Goal: Transaction & Acquisition: Purchase product/service

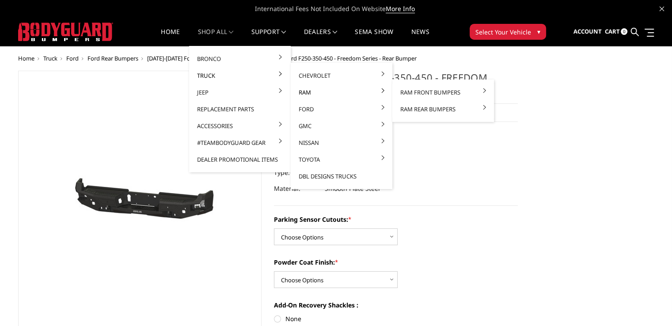
click at [303, 95] on link "Ram" at bounding box center [341, 92] width 95 height 17
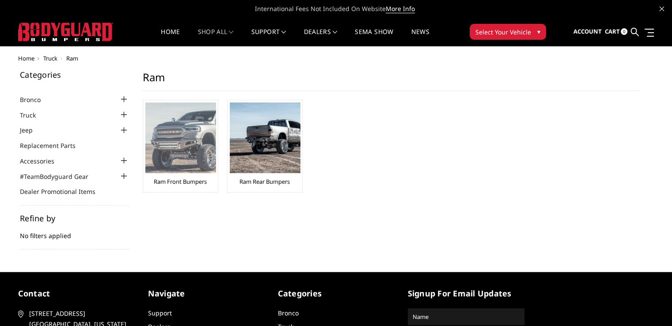
click at [197, 132] on img at bounding box center [180, 137] width 71 height 71
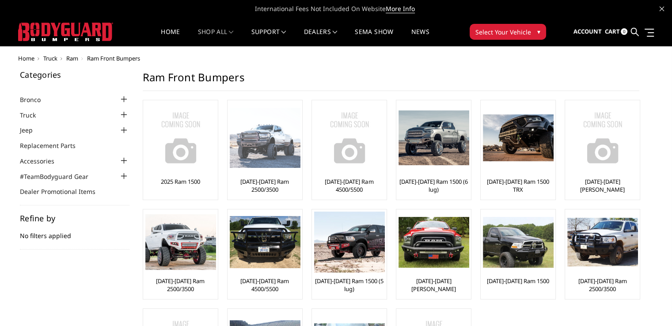
click at [267, 129] on img at bounding box center [265, 138] width 71 height 61
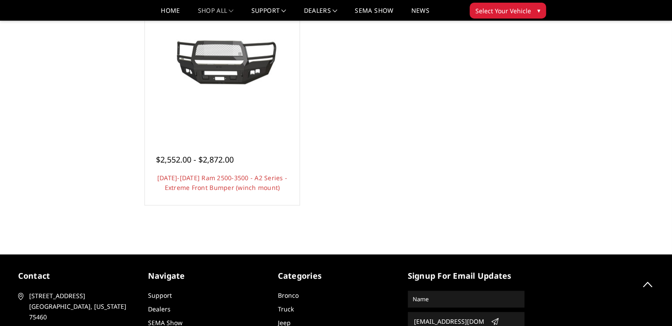
scroll to position [839, 0]
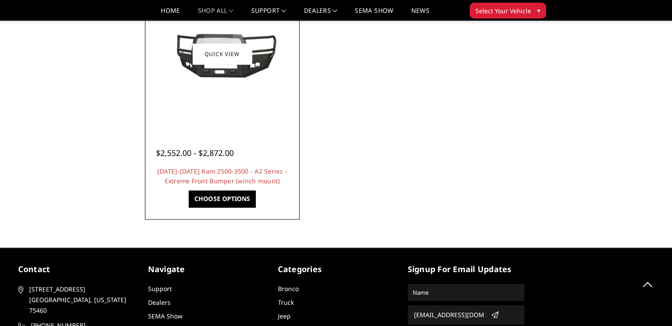
click at [235, 101] on div at bounding box center [222, 54] width 150 height 150
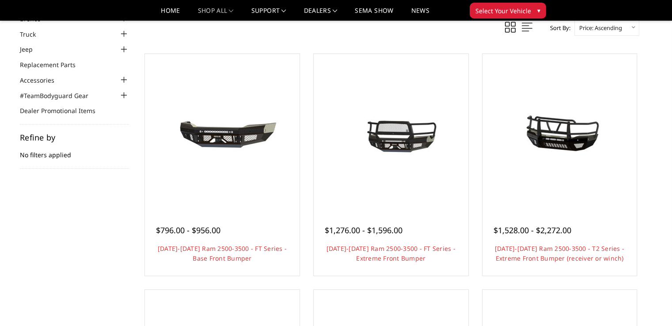
scroll to position [44, 0]
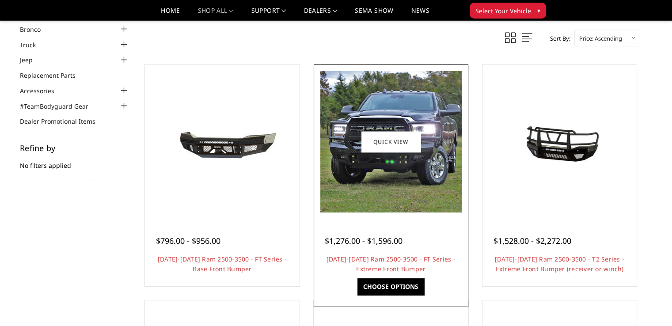
click at [414, 172] on img at bounding box center [390, 141] width 141 height 141
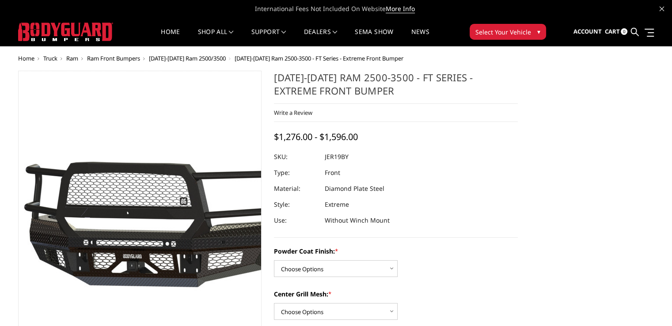
click at [155, 224] on img at bounding box center [119, 204] width 565 height 265
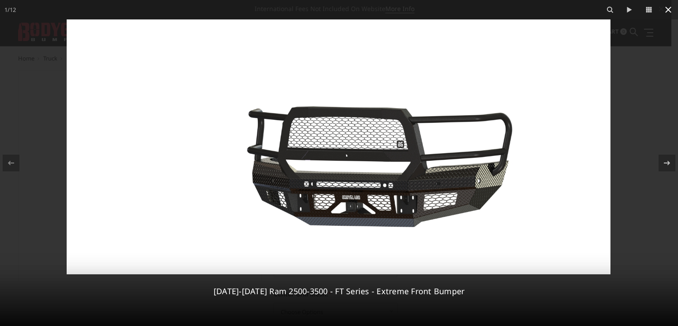
click at [669, 10] on icon at bounding box center [669, 10] width 6 height 6
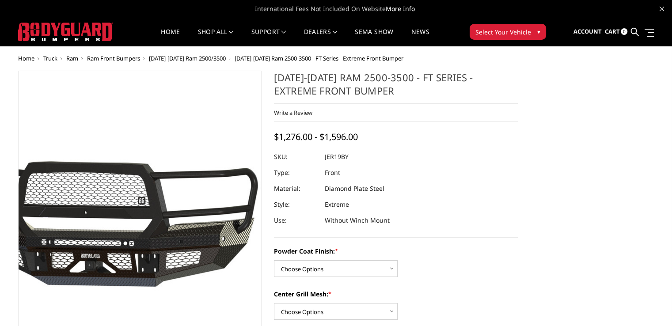
click at [185, 203] on img at bounding box center [77, 203] width 565 height 265
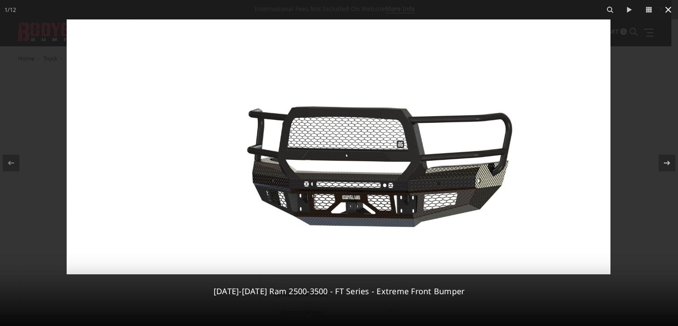
click at [670, 7] on icon at bounding box center [668, 9] width 11 height 11
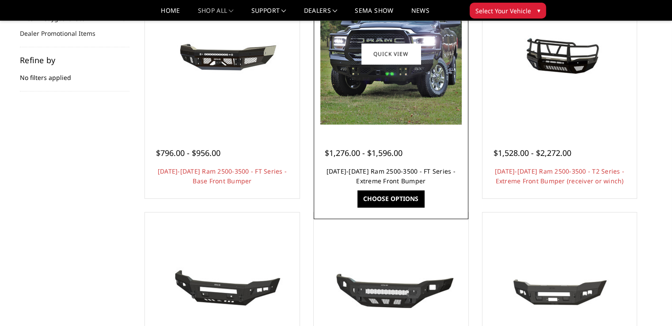
scroll to position [132, 0]
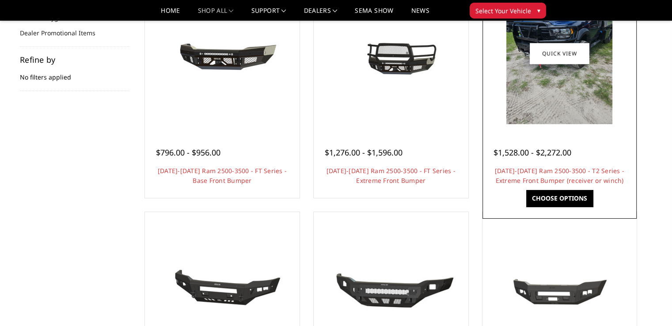
click at [580, 85] on img at bounding box center [559, 53] width 106 height 141
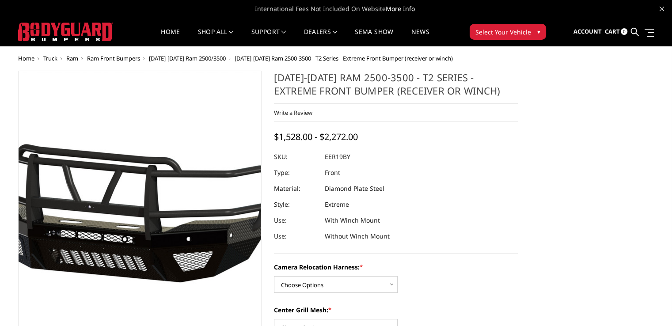
click at [159, 210] on img at bounding box center [114, 204] width 565 height 265
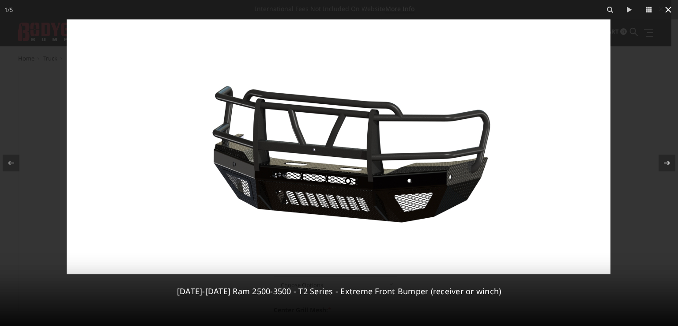
click at [670, 9] on icon at bounding box center [668, 9] width 11 height 11
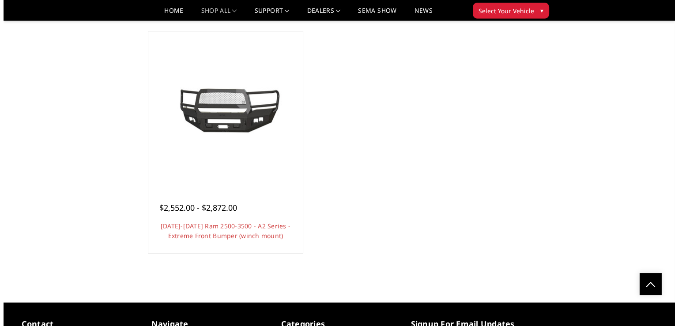
scroll to position [795, 0]
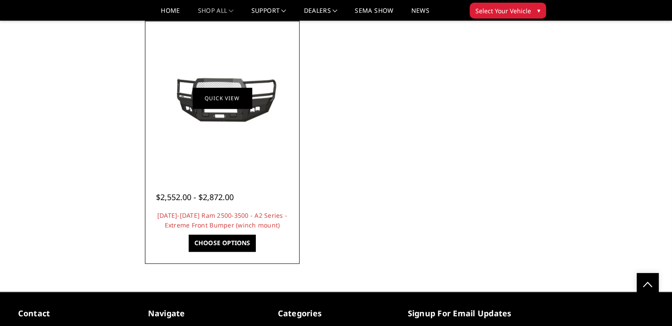
click at [246, 108] on link "Quick view" at bounding box center [222, 98] width 59 height 21
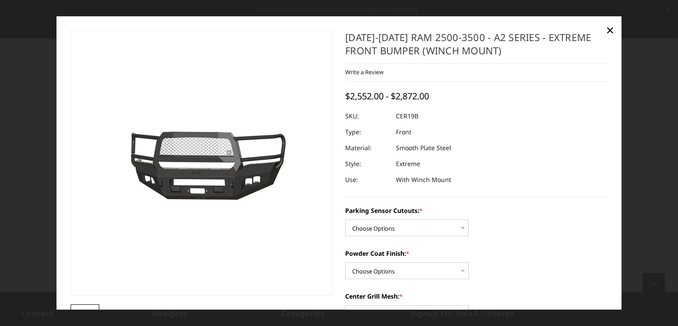
click at [223, 181] on img at bounding box center [169, 164] width 565 height 254
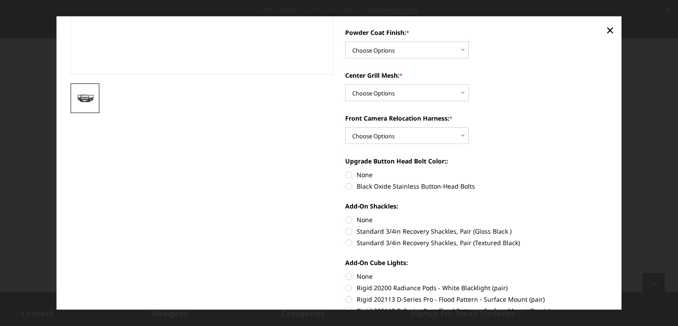
scroll to position [0, 0]
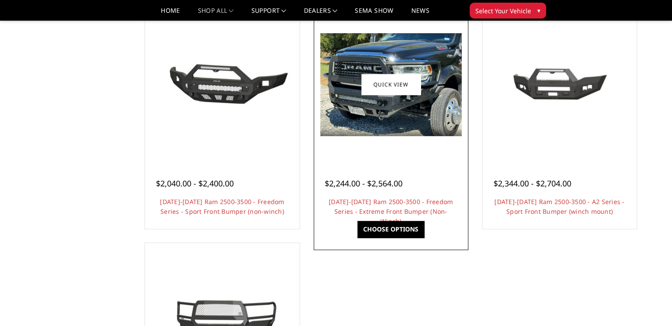
scroll to position [574, 0]
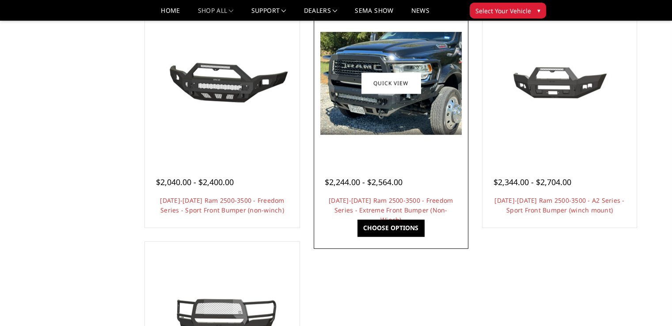
click at [435, 122] on img at bounding box center [390, 83] width 141 height 103
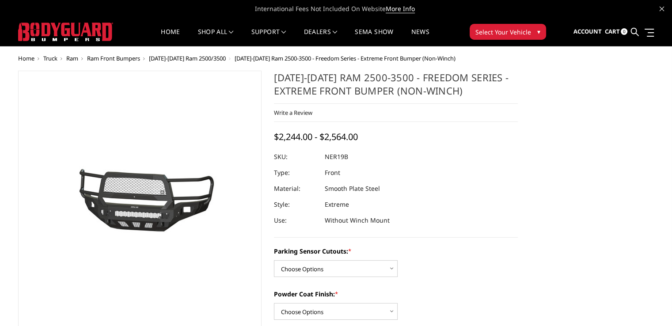
click at [164, 196] on img at bounding box center [83, 204] width 565 height 265
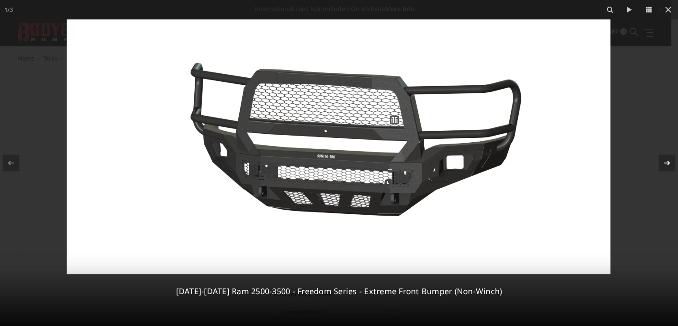
click at [664, 155] on div at bounding box center [667, 163] width 17 height 17
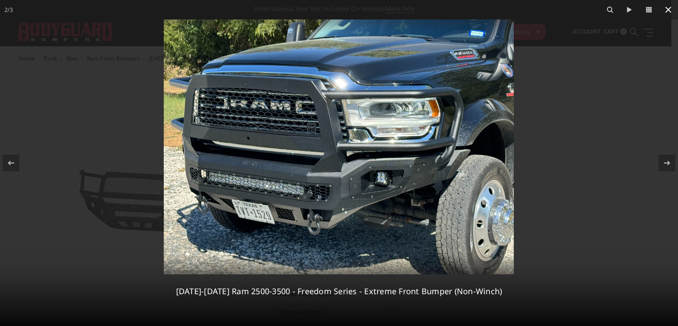
click at [666, 12] on icon at bounding box center [669, 10] width 6 height 6
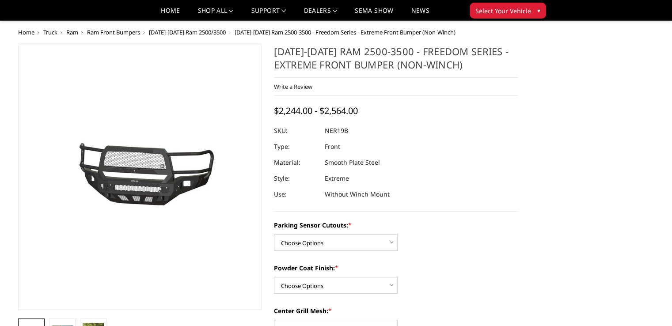
scroll to position [177, 0]
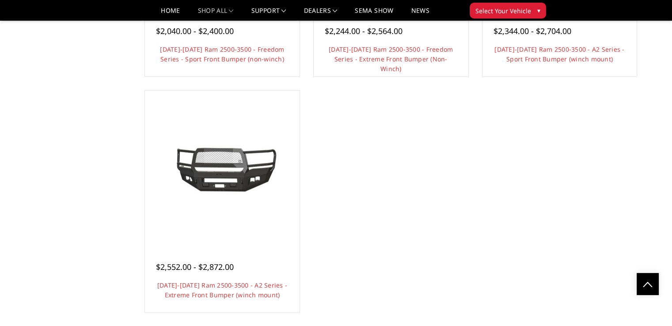
scroll to position [728, 0]
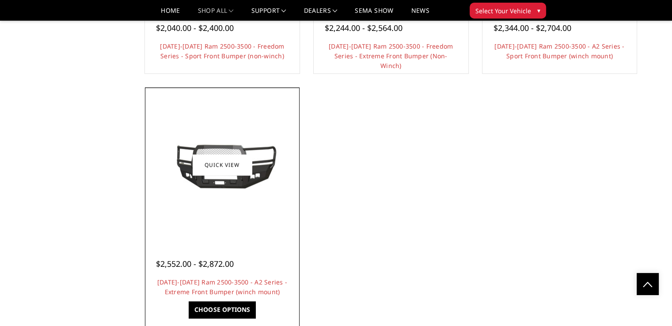
click at [272, 153] on img at bounding box center [221, 165] width 141 height 64
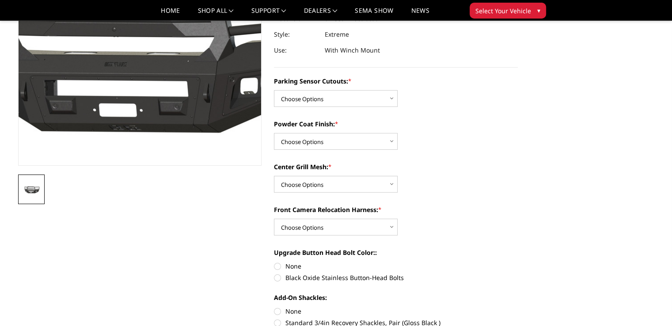
scroll to position [88, 0]
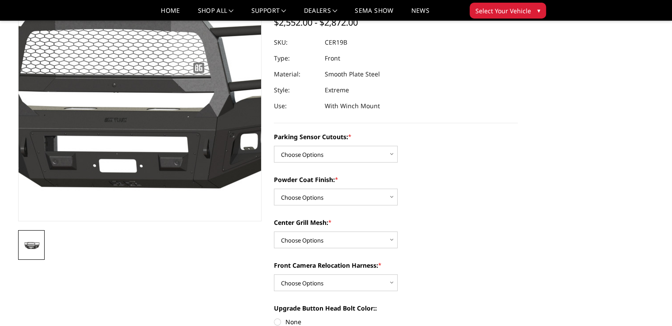
click at [145, 121] on img at bounding box center [128, 95] width 565 height 254
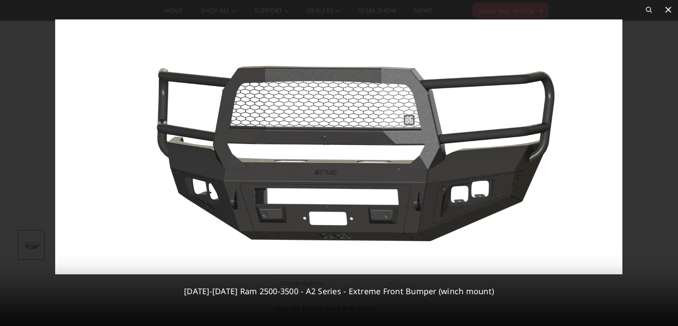
click at [668, 18] on button at bounding box center [668, 9] width 19 height 19
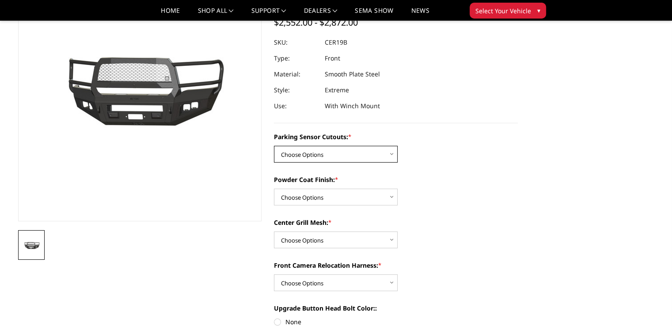
click at [340, 158] on select "Choose Options No - Without Parking Sensor Cutouts Yes - With Parking Sensor Cu…" at bounding box center [336, 154] width 124 height 17
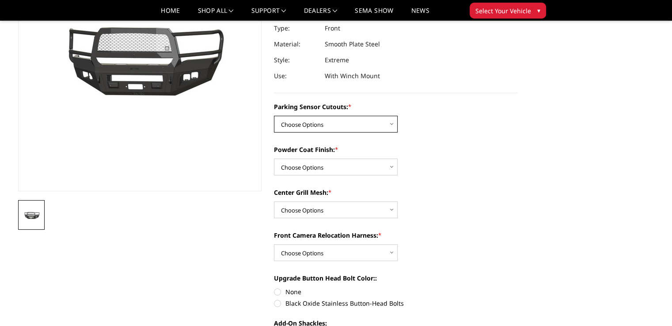
scroll to position [132, 0]
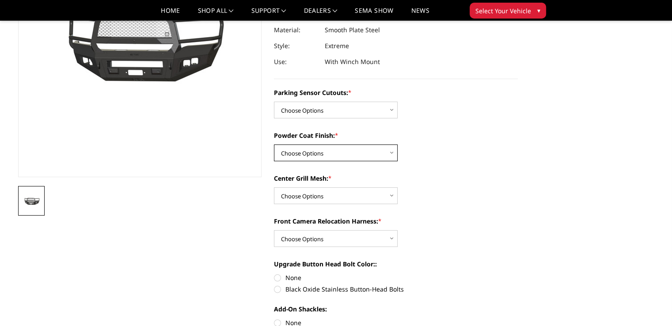
click at [337, 156] on select "Choose Options Bare Metal Textured Black Powder Coat" at bounding box center [336, 152] width 124 height 17
select select "1881"
click at [274, 144] on select "Choose Options Bare Metal Textured Black Powder Coat" at bounding box center [336, 152] width 124 height 17
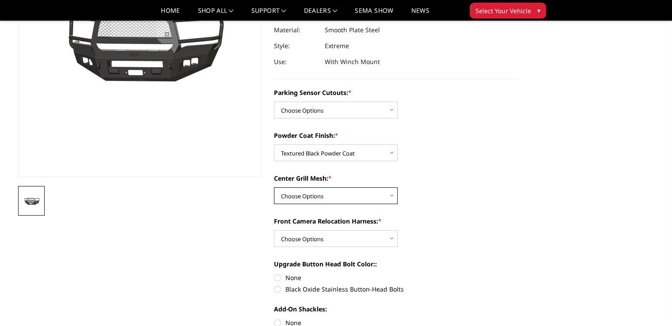
click at [327, 193] on select "Choose Options WITH Center Grill Mesh WITHOUT Center Grill Mesh" at bounding box center [336, 195] width 124 height 17
select select "1882"
click at [274, 187] on select "Choose Options WITH Center Grill Mesh WITHOUT Center Grill Mesh" at bounding box center [336, 195] width 124 height 17
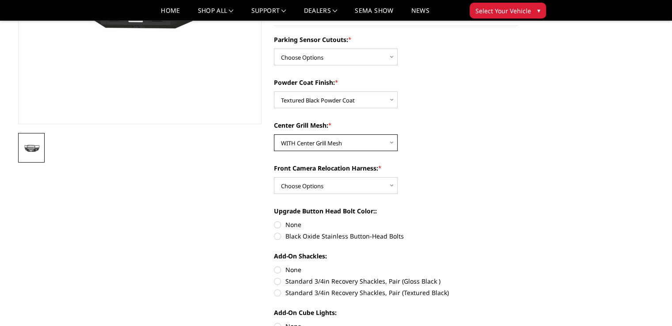
scroll to position [265, 0]
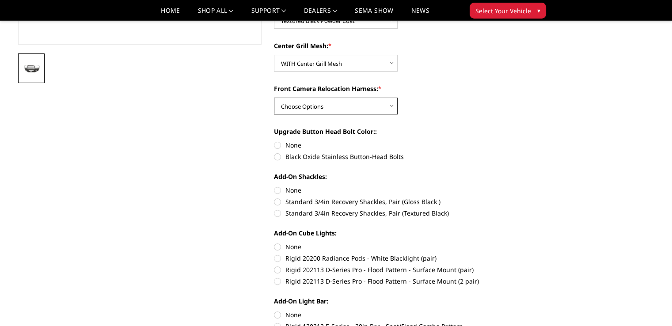
click at [323, 106] on select "Choose Options WITH Front Camera Relocation Harness WITHOUT Front Camera Reloca…" at bounding box center [336, 106] width 124 height 17
select select "1885"
click at [274, 98] on select "Choose Options WITH Front Camera Relocation Harness WITHOUT Front Camera Reloca…" at bounding box center [336, 106] width 124 height 17
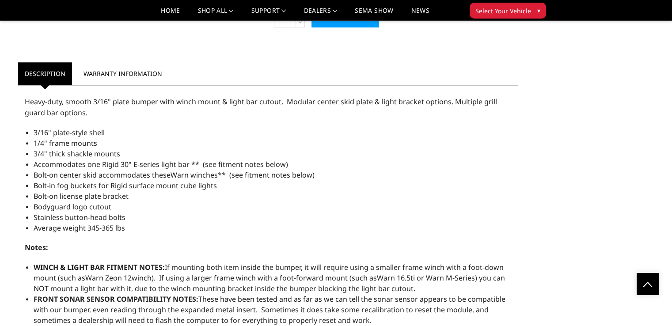
scroll to position [707, 0]
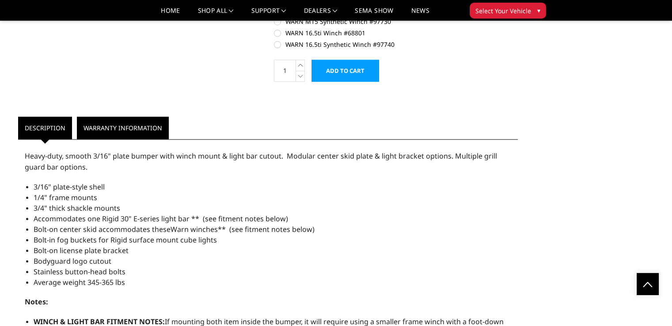
click at [146, 125] on link "Warranty Information" at bounding box center [123, 128] width 92 height 23
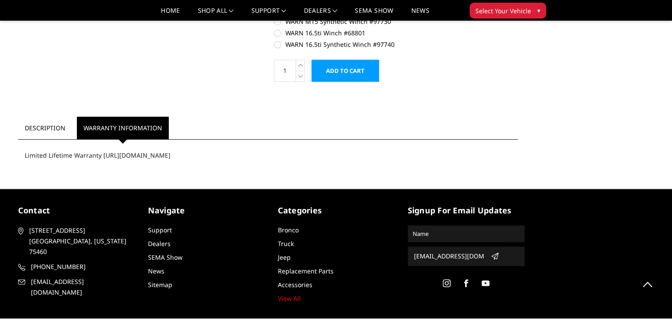
drag, startPoint x: 240, startPoint y: 155, endPoint x: 183, endPoint y: 153, distance: 57.5
click at [189, 154] on div "Limited Lifetime Warranty https://www.bodyguardbumpers.com/warranty/" at bounding box center [268, 155] width 500 height 23
drag, startPoint x: 101, startPoint y: 156, endPoint x: 136, endPoint y: 155, distance: 35.3
click at [136, 155] on div "Limited Lifetime Warranty https://www.bodyguardbumpers.com/warranty/" at bounding box center [268, 155] width 500 height 23
click at [125, 156] on div "Limited Lifetime Warranty https://www.bodyguardbumpers.com/warranty/" at bounding box center [268, 155] width 500 height 23
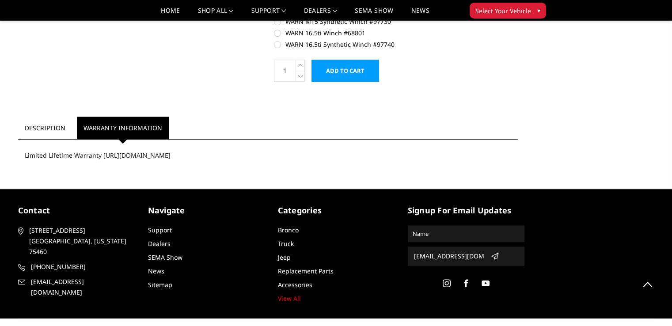
drag, startPoint x: 99, startPoint y: 154, endPoint x: 109, endPoint y: 155, distance: 9.8
click at [108, 155] on div "Limited Lifetime Warranty [URL][DOMAIN_NAME]" at bounding box center [268, 155] width 500 height 23
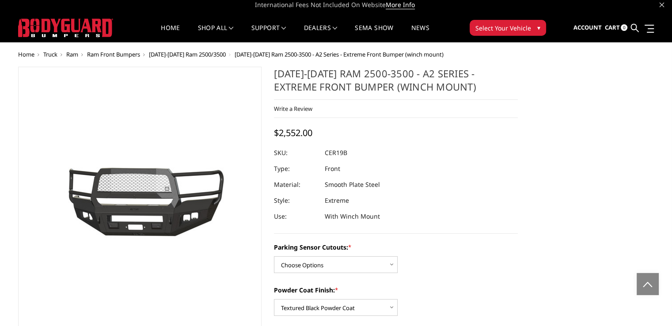
scroll to position [0, 0]
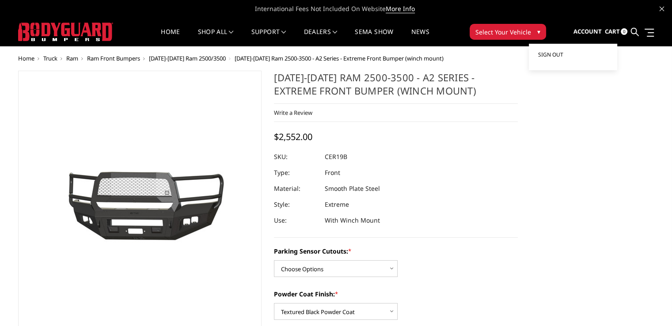
click at [554, 56] on span "Sign out" at bounding box center [549, 55] width 25 height 8
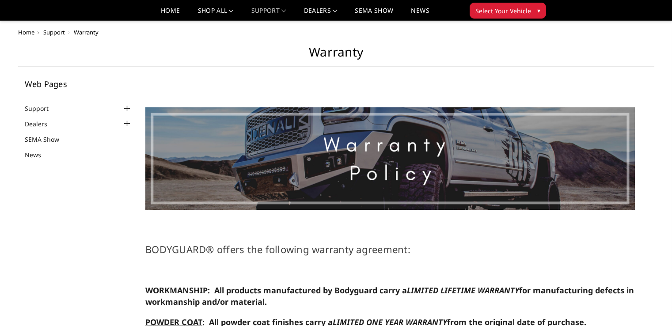
scroll to position [353, 0]
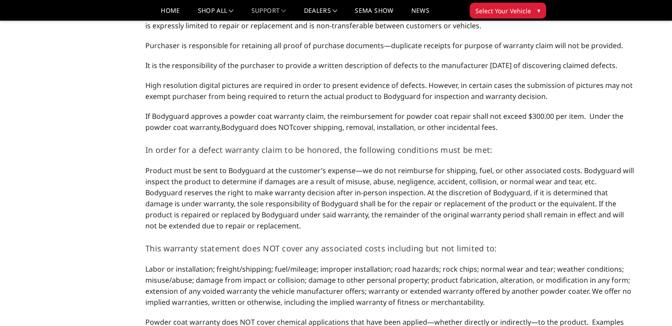
select select "US"
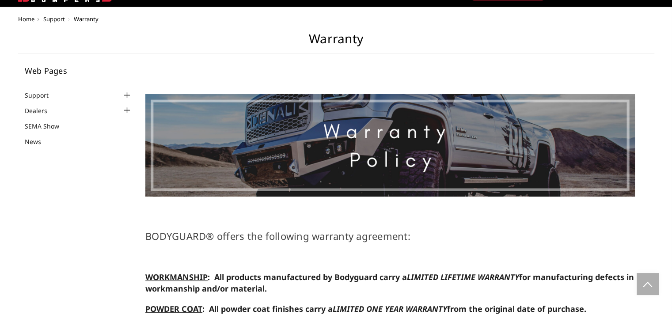
scroll to position [0, 0]
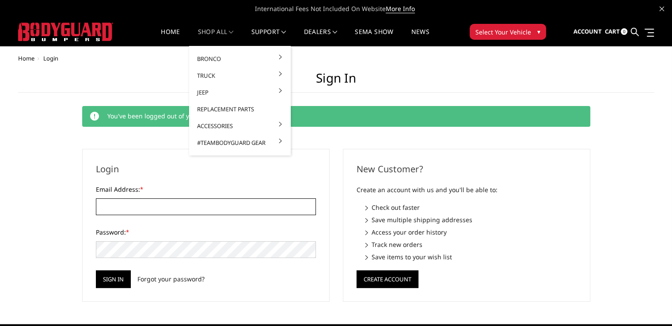
type input "[EMAIL_ADDRESS][DOMAIN_NAME]"
click at [211, 35] on link "shop all" at bounding box center [216, 37] width 36 height 17
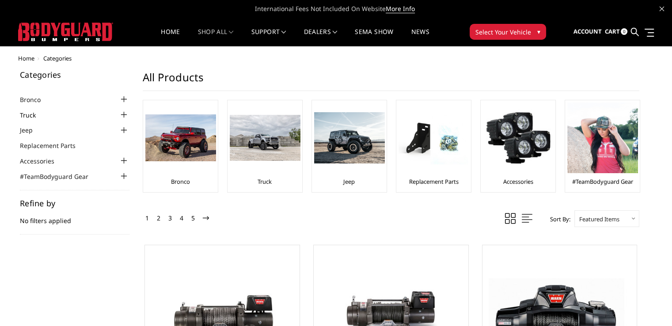
click at [33, 119] on link "Truck" at bounding box center [33, 114] width 27 height 9
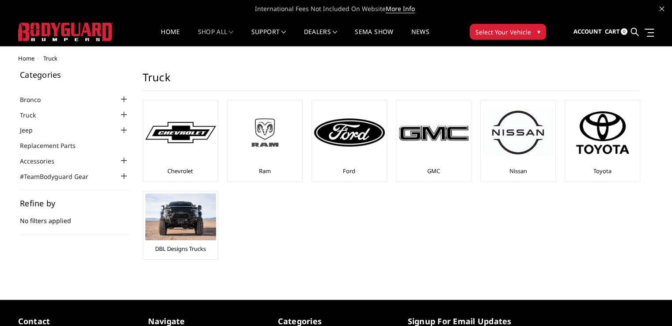
click at [262, 130] on img at bounding box center [265, 133] width 71 height 40
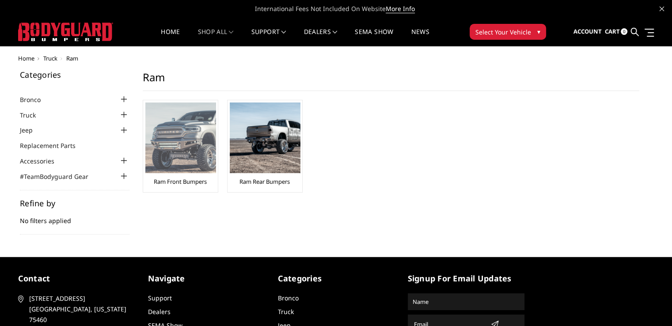
click at [203, 159] on img at bounding box center [180, 137] width 71 height 71
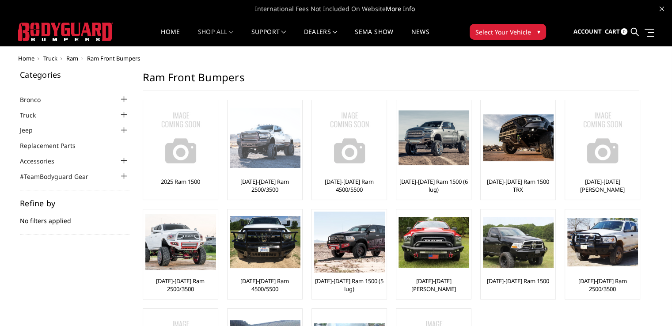
click at [267, 149] on img at bounding box center [265, 138] width 71 height 61
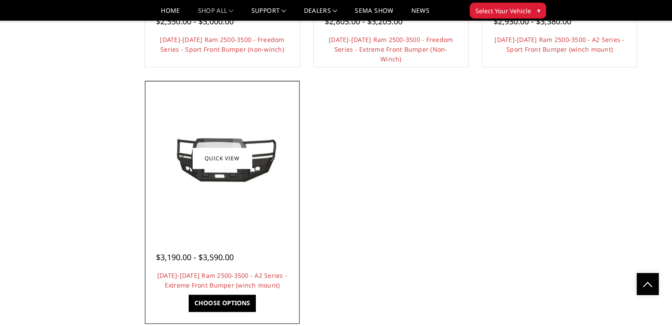
scroll to position [751, 0]
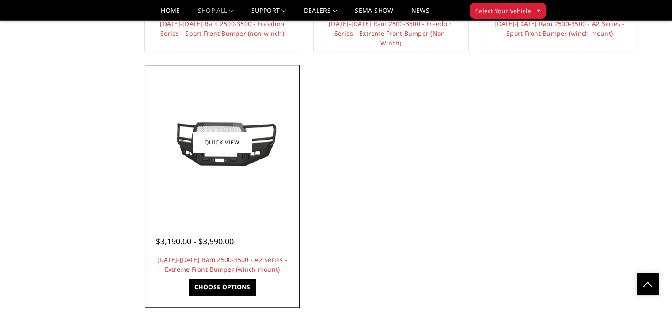
click at [223, 168] on img at bounding box center [221, 142] width 141 height 64
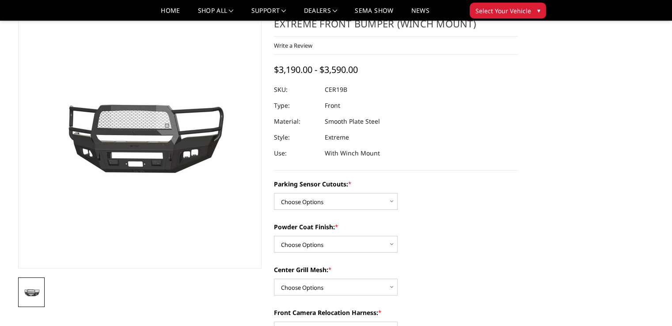
scroll to position [132, 0]
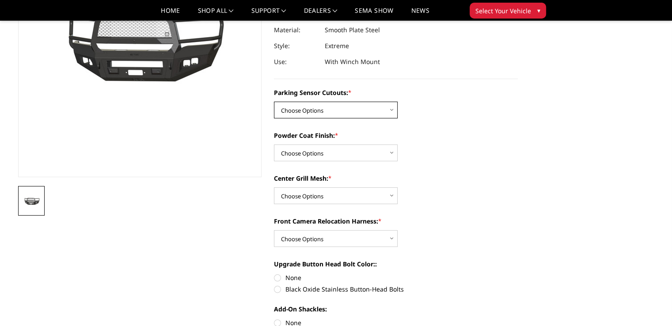
click at [310, 111] on select "Choose Options No - Without Parking Sensor Cutouts Yes - With Parking Sensor Cu…" at bounding box center [336, 110] width 124 height 17
select select "1878"
click at [274, 102] on select "Choose Options No - Without Parking Sensor Cutouts Yes - With Parking Sensor Cu…" at bounding box center [336, 110] width 124 height 17
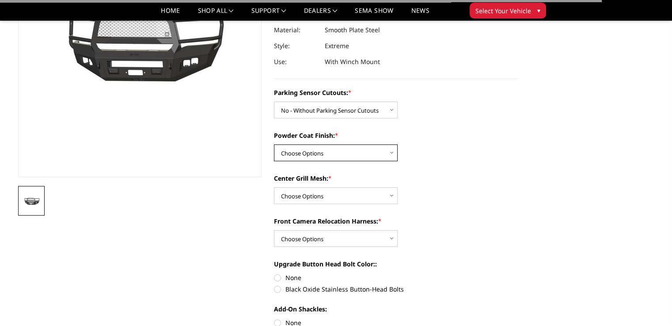
click at [303, 154] on select "Choose Options Bare Metal Textured Black Powder Coat" at bounding box center [336, 152] width 124 height 17
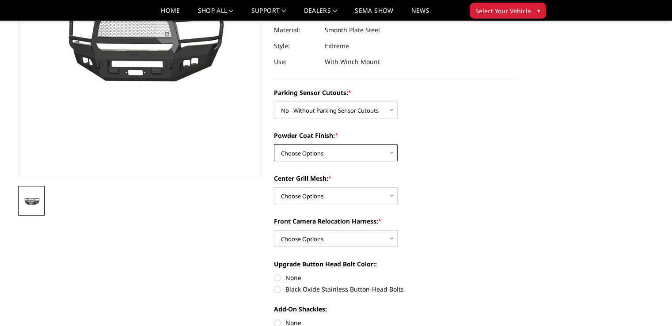
select select "1881"
click at [274, 144] on select "Choose Options Bare Metal Textured Black Powder Coat" at bounding box center [336, 152] width 124 height 17
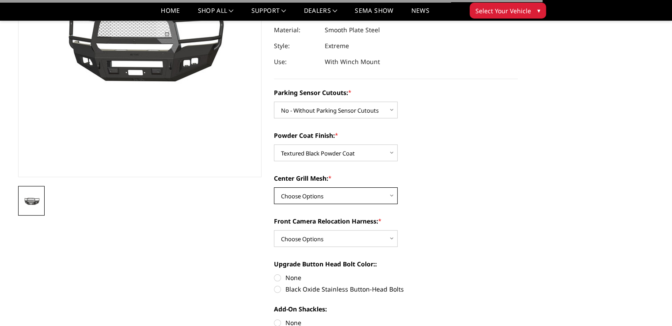
click at [297, 193] on select "Choose Options WITH Center Grill Mesh WITHOUT Center Grill Mesh" at bounding box center [336, 195] width 124 height 17
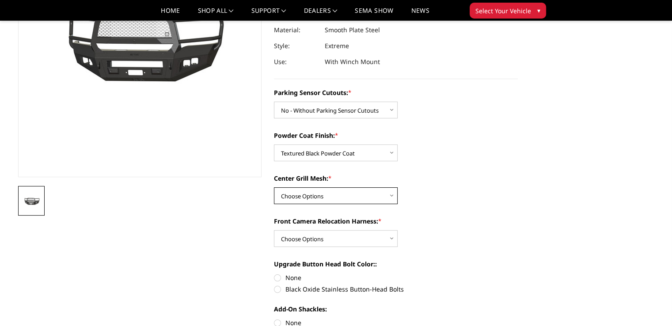
select select "1882"
click at [274, 187] on select "Choose Options WITH Center Grill Mesh WITHOUT Center Grill Mesh" at bounding box center [336, 195] width 124 height 17
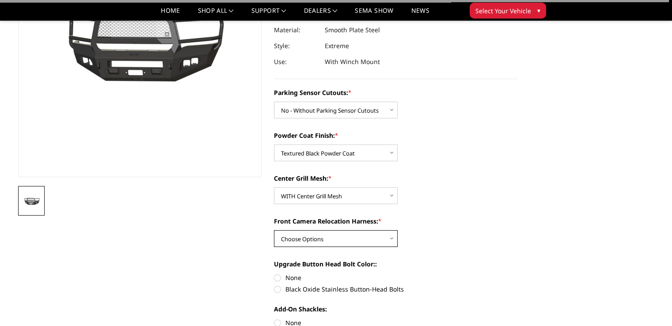
click at [298, 239] on select "Choose Options WITH Front Camera Relocation Harness WITHOUT Front Camera Reloca…" at bounding box center [336, 238] width 124 height 17
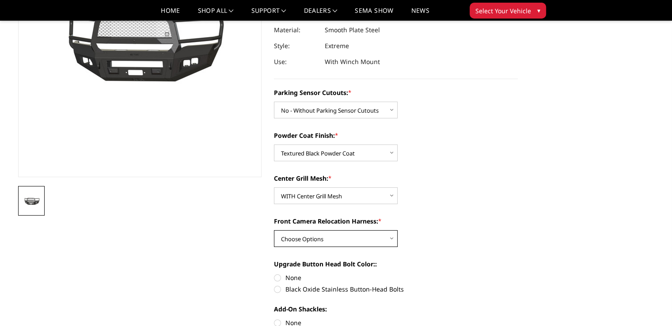
select select "1885"
click at [274, 230] on select "Choose Options WITH Front Camera Relocation Harness WITHOUT Front Camera Reloca…" at bounding box center [336, 238] width 124 height 17
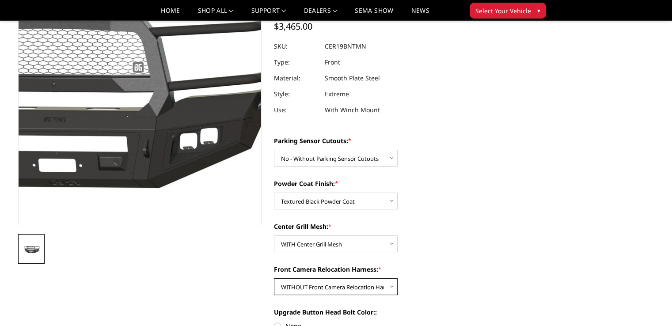
scroll to position [88, 0]
